Goal: Find specific page/section: Find specific page/section

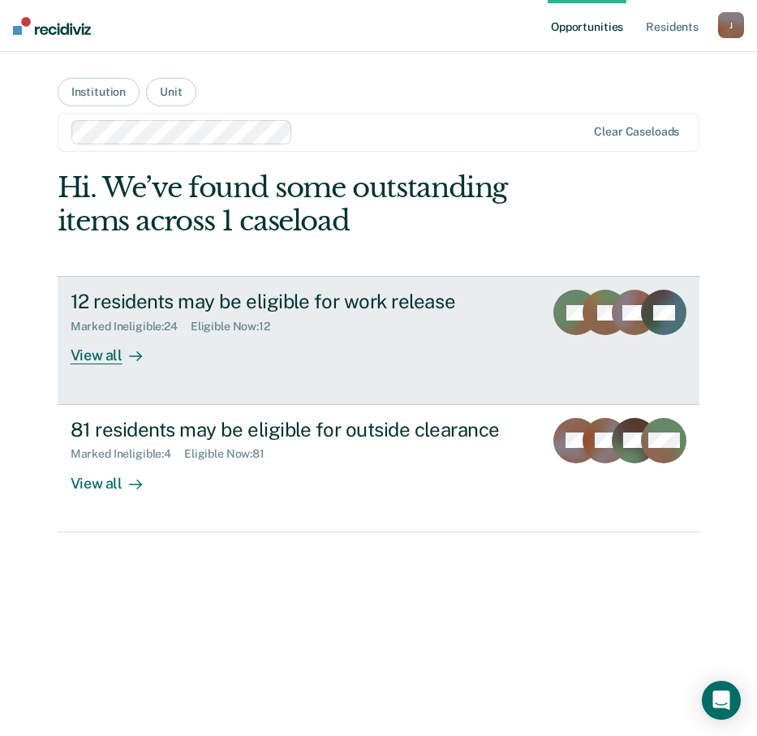
click at [103, 356] on div "View all" at bounding box center [116, 350] width 91 height 32
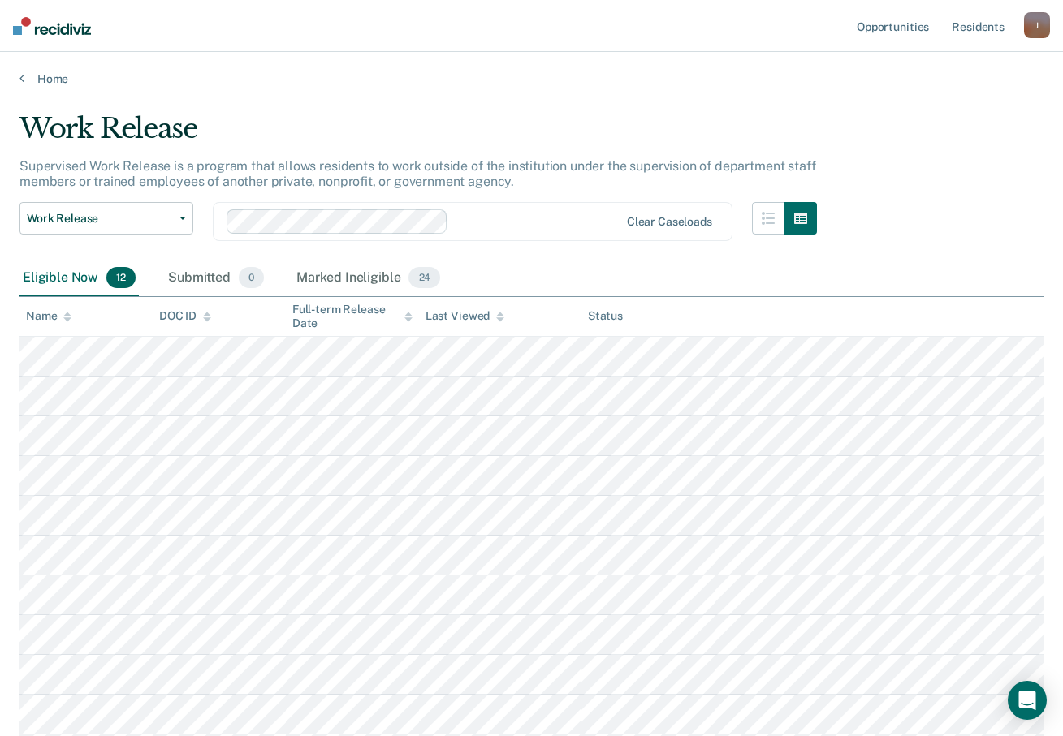
scroll to position [162, 0]
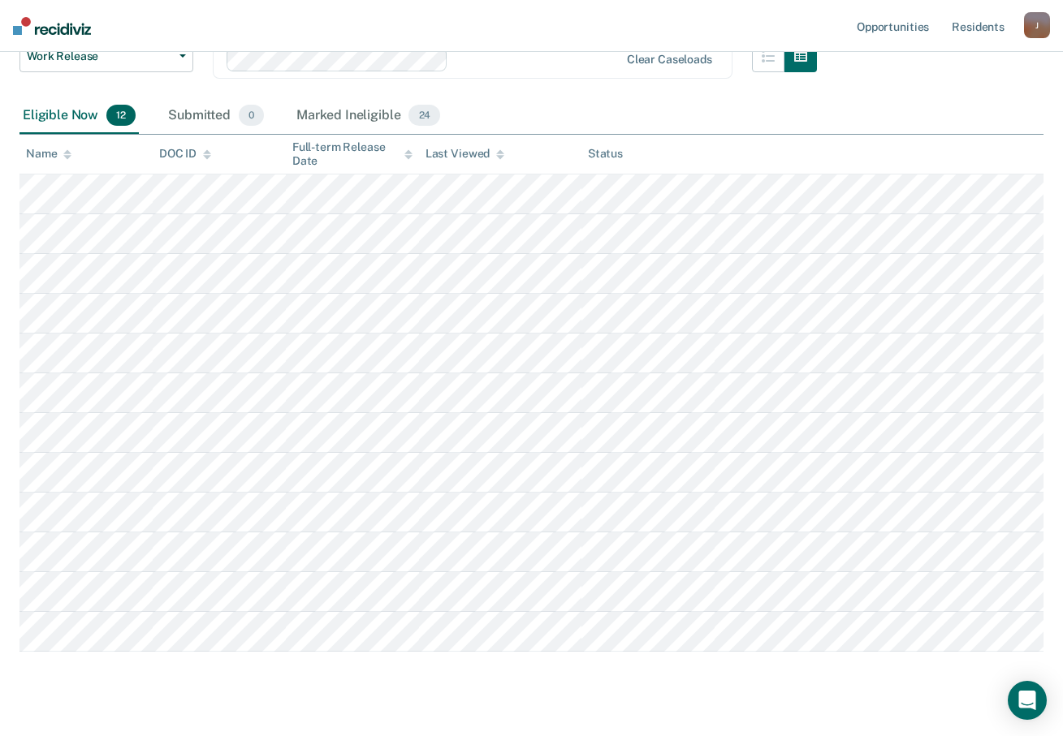
click at [45, 709] on main "Work Release Supervised Work Release is a program that allows residents to work…" at bounding box center [531, 344] width 1063 height 840
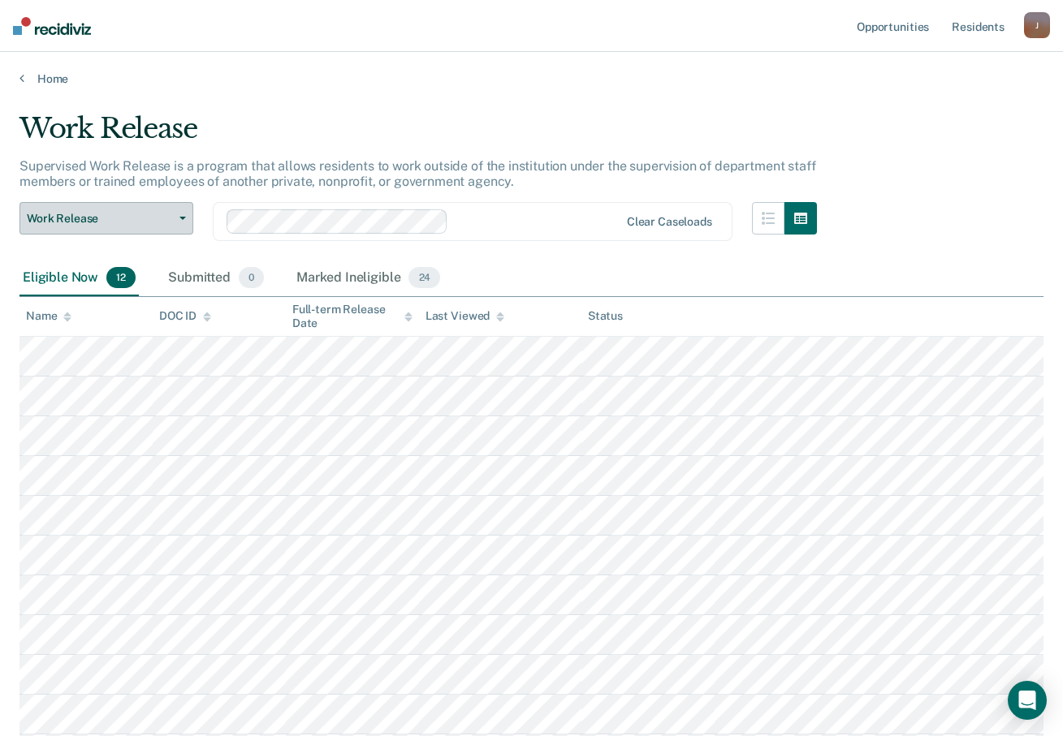
click at [176, 221] on button "Work Release" at bounding box center [106, 218] width 174 height 32
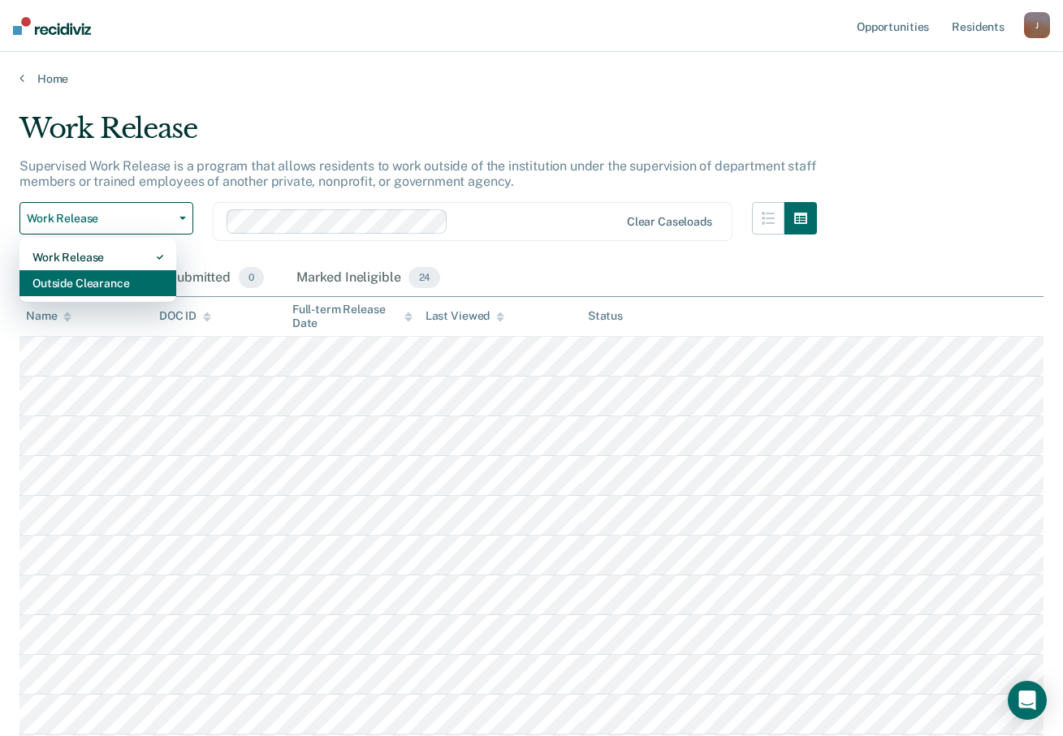
click at [101, 278] on div "Outside Clearance" at bounding box center [97, 283] width 131 height 26
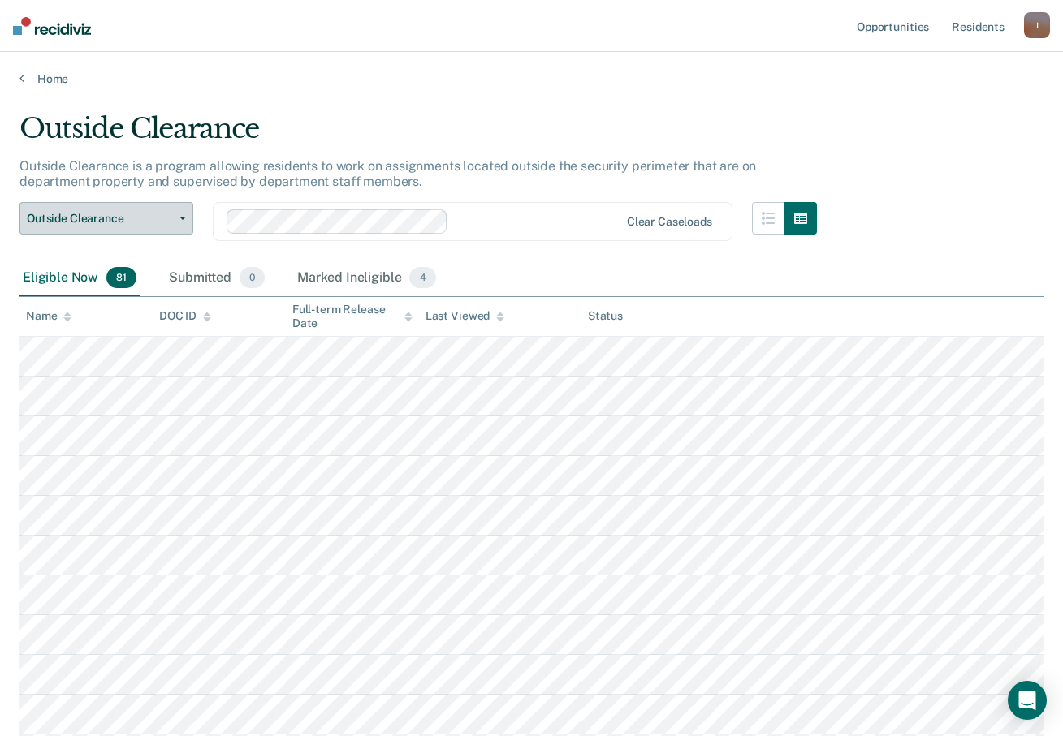
click at [140, 218] on span "Outside Clearance" at bounding box center [100, 219] width 146 height 14
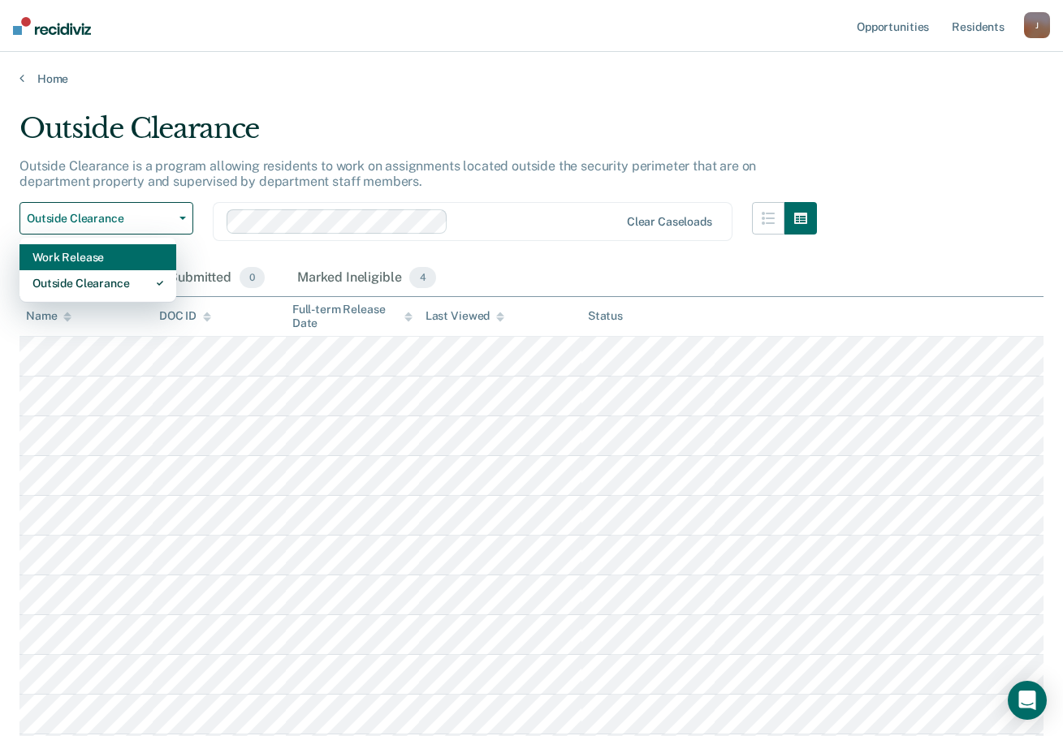
click at [76, 261] on div "Work Release" at bounding box center [97, 257] width 131 height 26
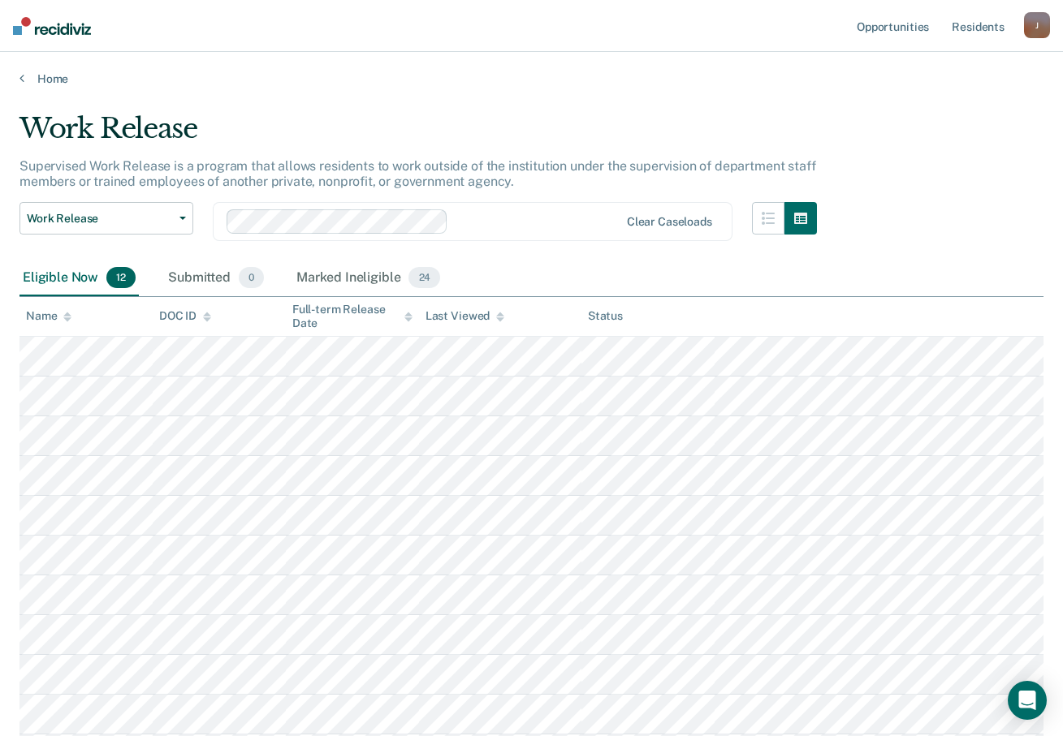
click at [757, 27] on div "J" at bounding box center [1037, 25] width 26 height 26
click at [757, 63] on link "Profile" at bounding box center [971, 66] width 131 height 14
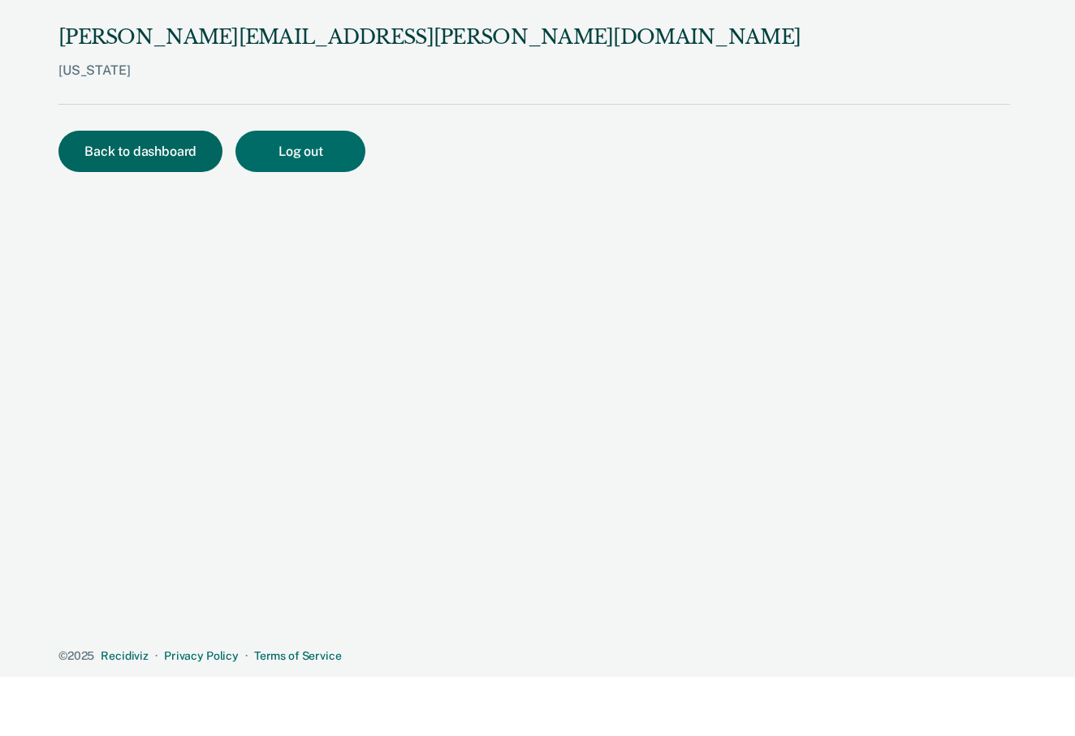
click at [120, 148] on button "Back to dashboard" at bounding box center [140, 151] width 164 height 41
